Goal: Information Seeking & Learning: Learn about a topic

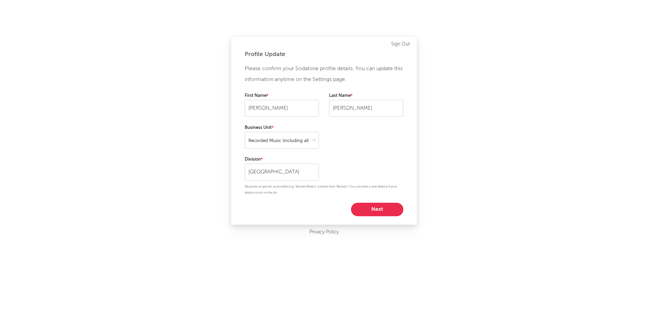
select select "recorded_music"
click at [374, 208] on button "Next" at bounding box center [377, 209] width 52 height 13
select select "marketing"
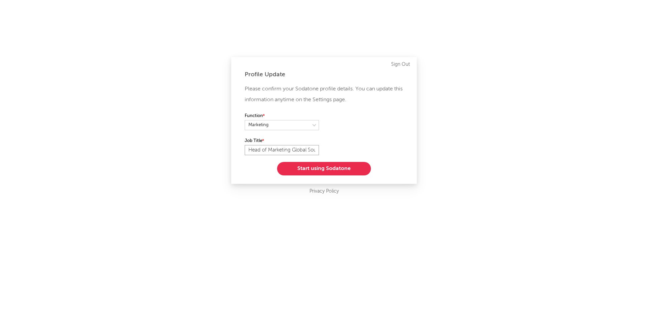
click at [291, 149] on input "Head of Marketing Global Sounds" at bounding box center [282, 150] width 74 height 10
type input "Head of Marketing International"
click at [324, 169] on button "Start using Sodatone" at bounding box center [324, 168] width 94 height 13
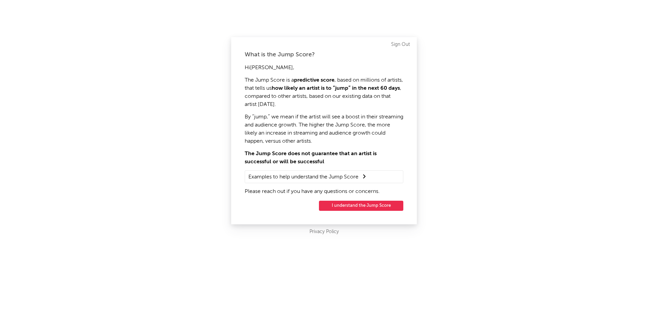
click at [362, 204] on button "I understand the Jump Score" at bounding box center [361, 206] width 84 height 10
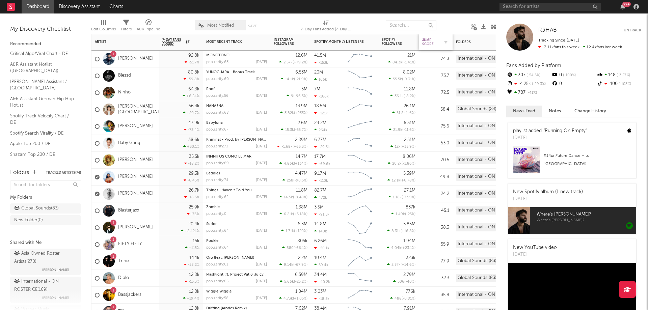
click at [438, 41] on div "Jump Score" at bounding box center [430, 42] width 17 height 8
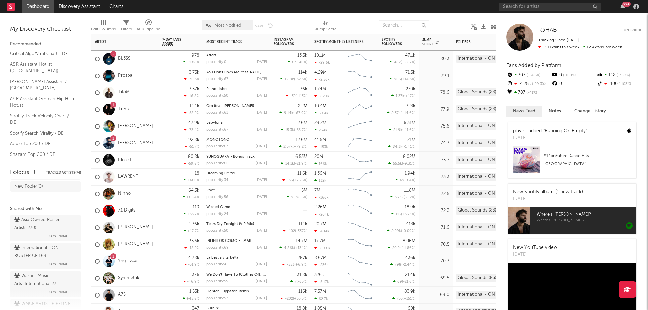
scroll to position [67, 0]
click at [28, 220] on div "International - ON ROSTER CE ( 169 )" at bounding box center [44, 218] width 61 height 16
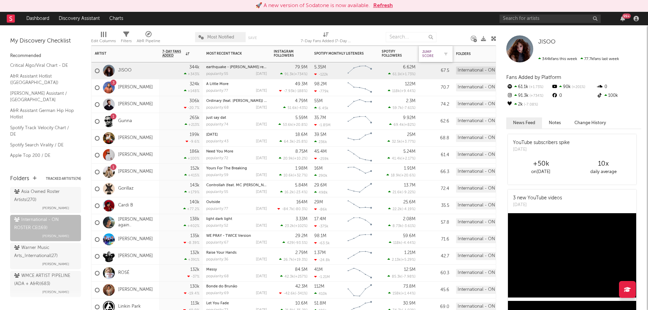
click at [434, 53] on div "Jump Score" at bounding box center [430, 54] width 17 height 8
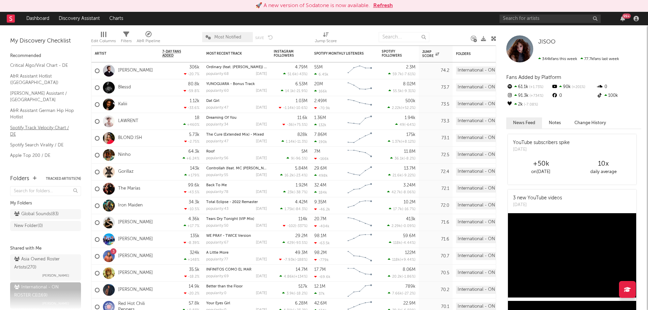
click at [48, 124] on link "Spotify Track Velocity Chart / DE" at bounding box center [42, 131] width 64 height 14
click at [36, 141] on link "Spotify Search Virality / DE" at bounding box center [42, 144] width 64 height 7
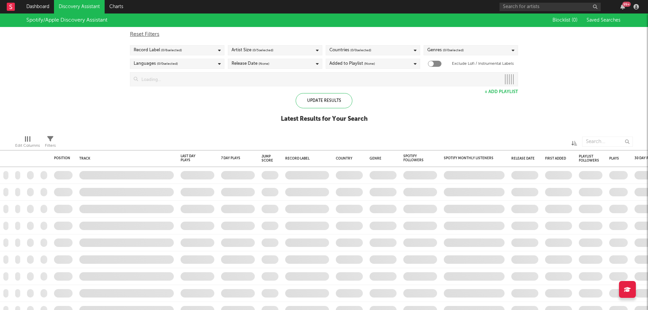
checkbox input "true"
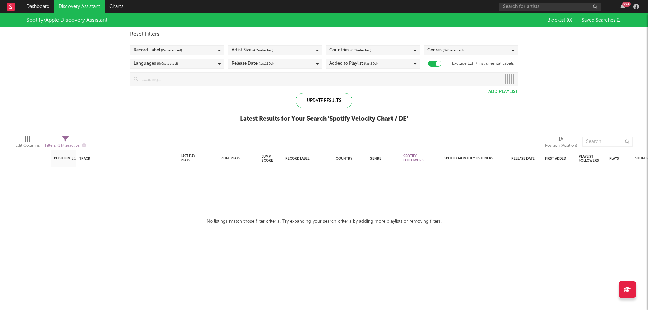
click at [218, 49] on icon at bounding box center [219, 50] width 3 height 4
click at [136, 71] on div at bounding box center [136, 73] width 5 height 5
click at [134, 71] on input "Warner" at bounding box center [134, 74] width 0 height 8
click at [337, 99] on div "Update Results" at bounding box center [324, 100] width 57 height 15
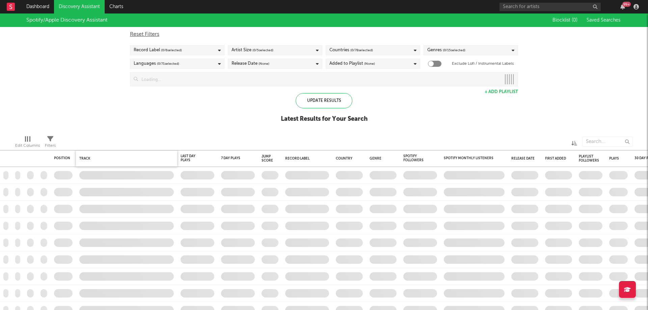
checkbox input "true"
